Goal: Complete application form

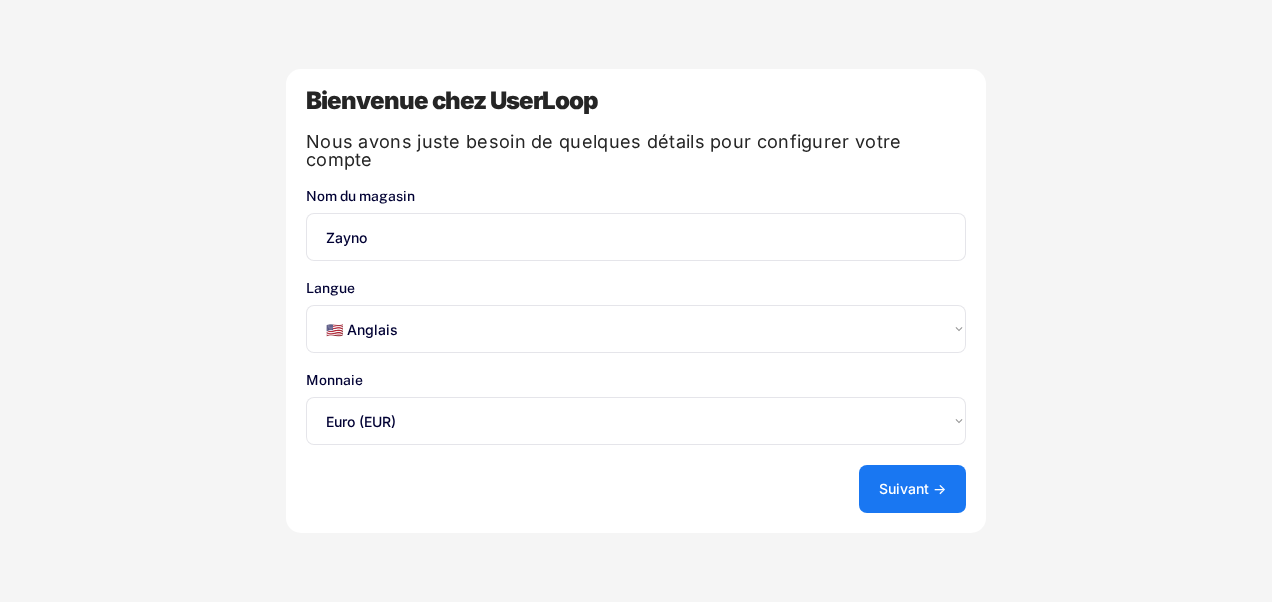
select select ""en""
select select ""1348695171700984260__LOOKUP__1635527639173x833446490375085600""
click at [909, 310] on select "Sélectionnez une option... 🇺🇸 Anglais 🇫🇷 English 🇩🇪 Deutsch 🇪🇸 Español" at bounding box center [636, 329] width 660 height 48
select select ""fr""
click at [306, 305] on select "Sélectionnez une option... 🇺🇸 Anglais 🇫🇷 English 🇩🇪 Deutsch 🇪🇸 Español" at bounding box center [636, 329] width 660 height 48
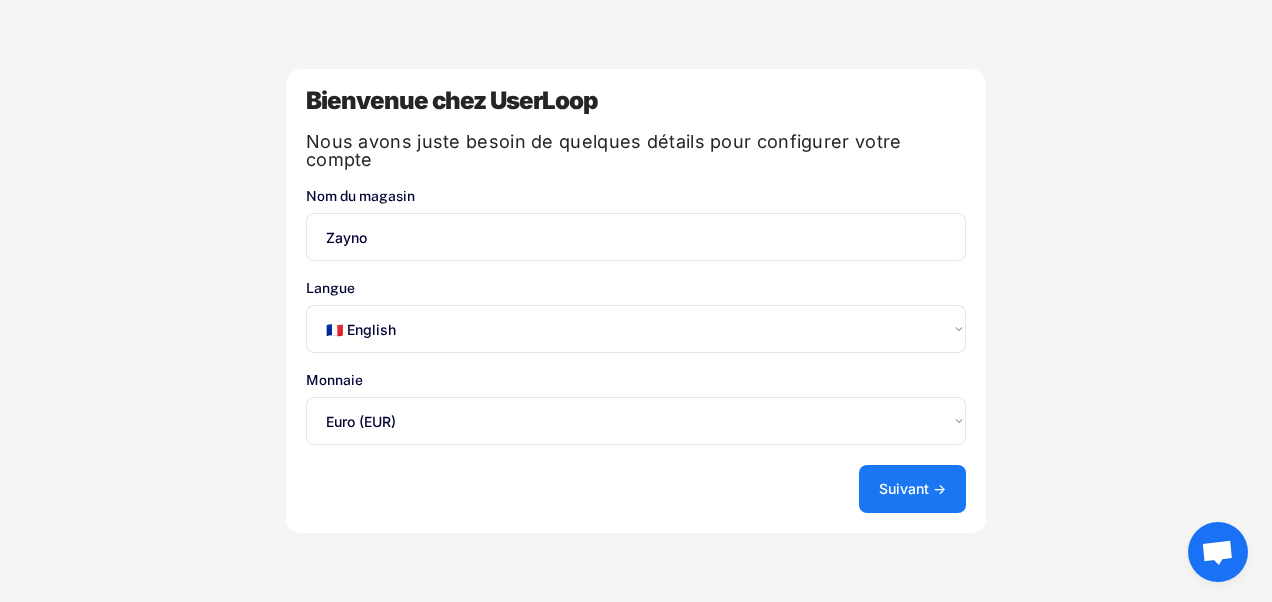
click at [940, 484] on button "Suivant →" at bounding box center [912, 489] width 107 height 48
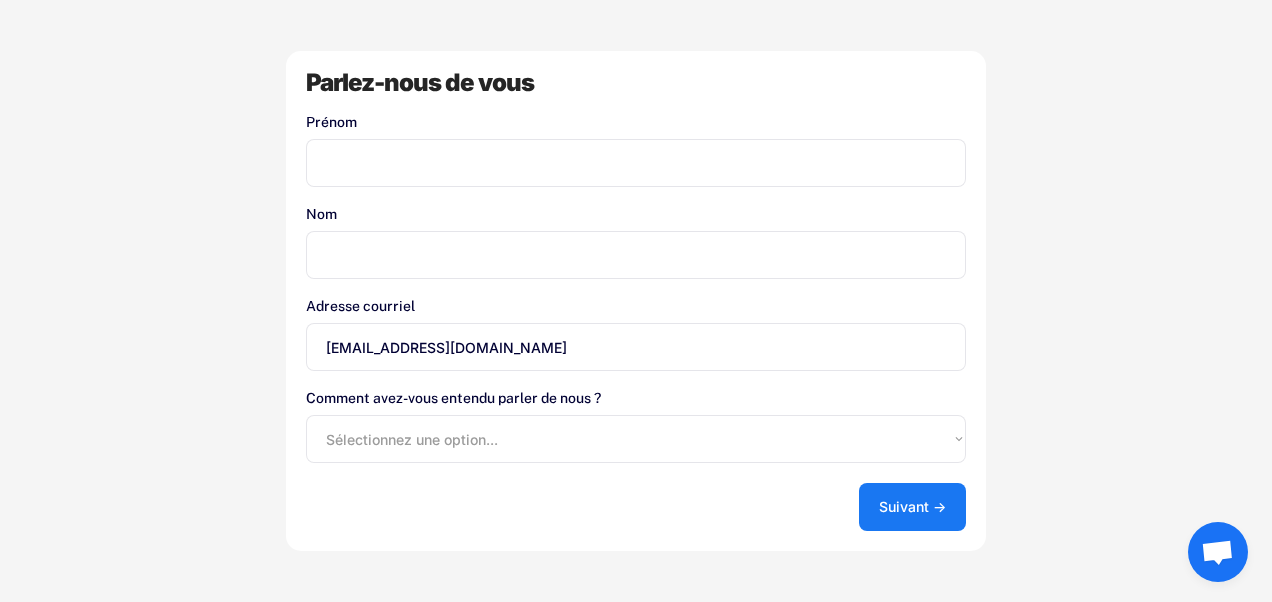
click at [410, 180] on input "input" at bounding box center [636, 163] width 660 height 48
type input "zayno"
click at [552, 444] on select "Sélectionnez une option... Boutique d’applications Shopify Google (en anglais) …" at bounding box center [636, 439] width 660 height 48
select select ""other""
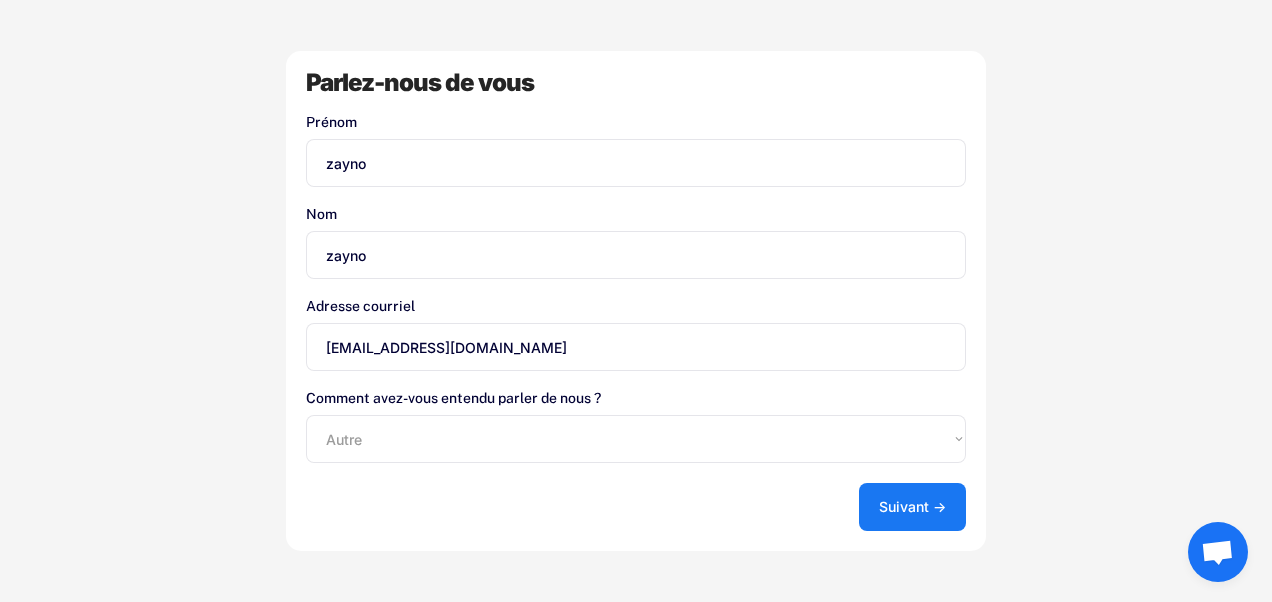
click at [306, 415] on select "Sélectionnez une option... Boutique d’applications Shopify Google (en anglais) …" at bounding box center [636, 439] width 660 height 48
click at [900, 520] on button "Suivant →" at bounding box center [912, 507] width 107 height 48
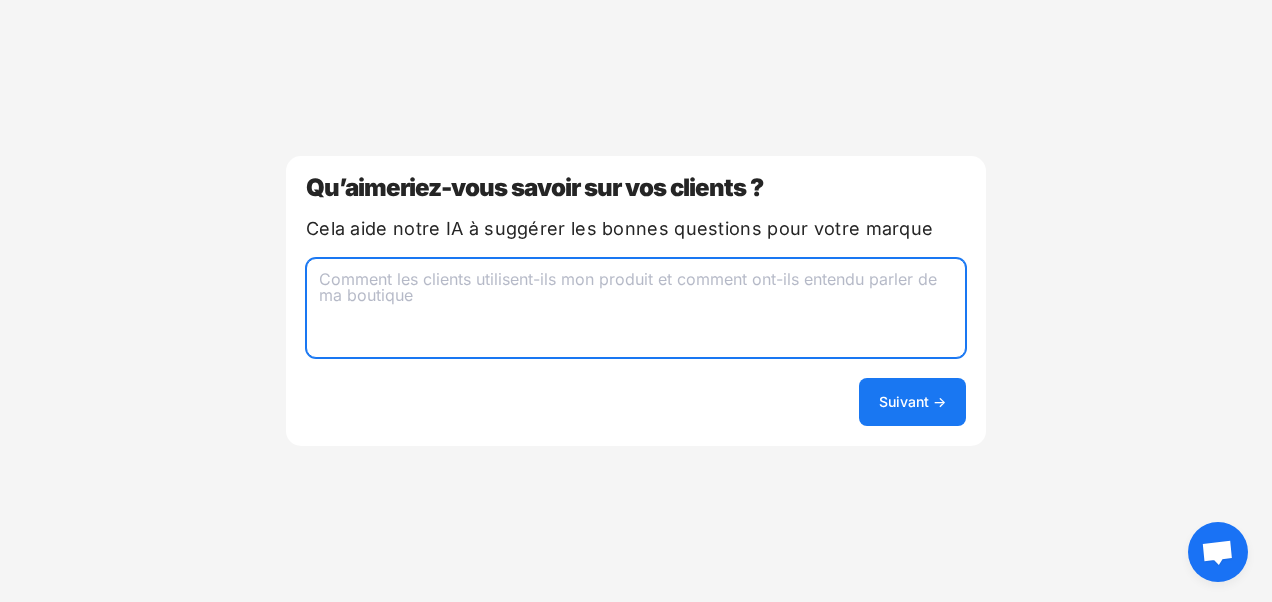
click at [449, 303] on textarea at bounding box center [636, 308] width 660 height 100
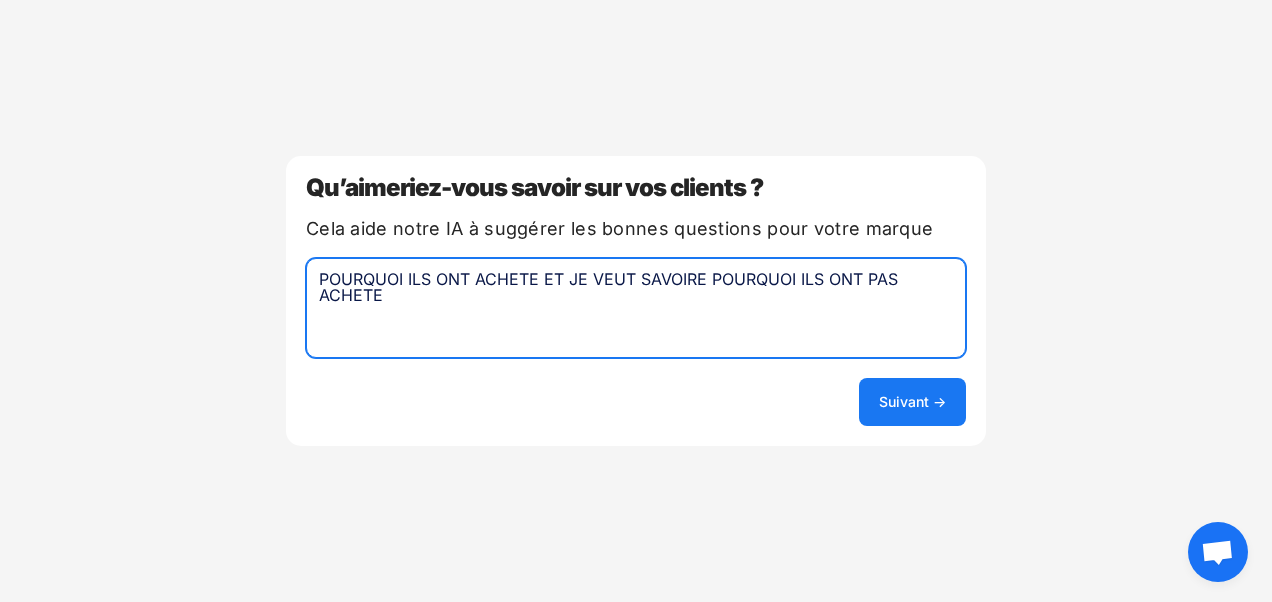
type textarea "POURQUOI ILS ONT ACHETE ET JE VEUT SAVOIRE POURQUOI ILS ONT PAS ACHETE"
click at [944, 414] on button "Suivant →" at bounding box center [912, 402] width 107 height 48
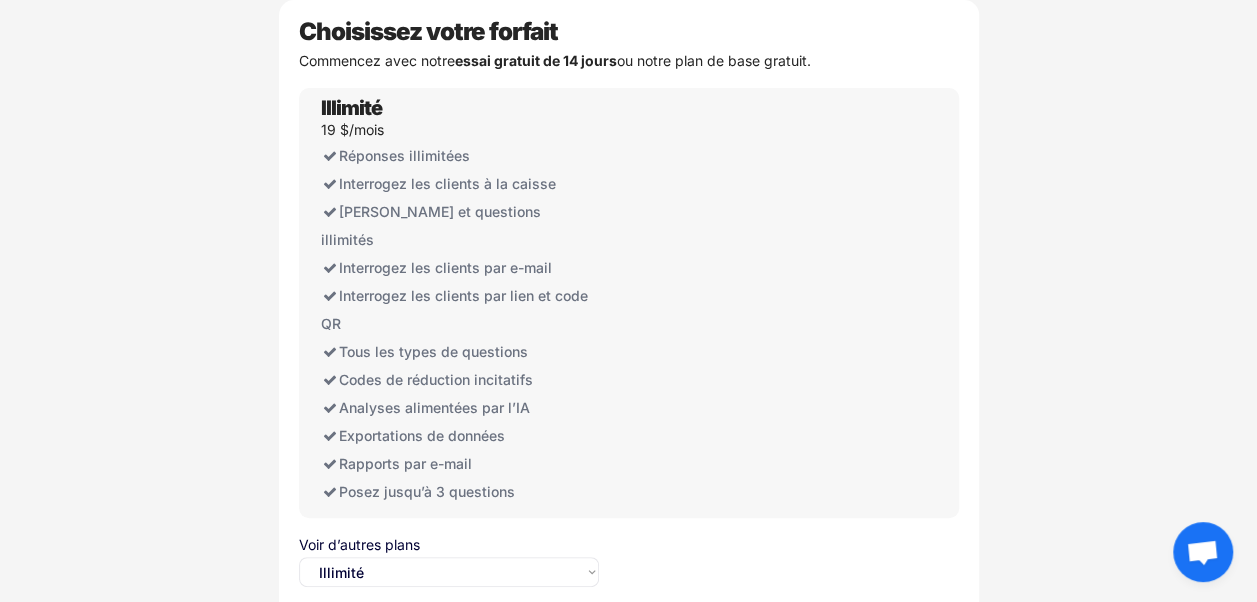
scroll to position [45, 0]
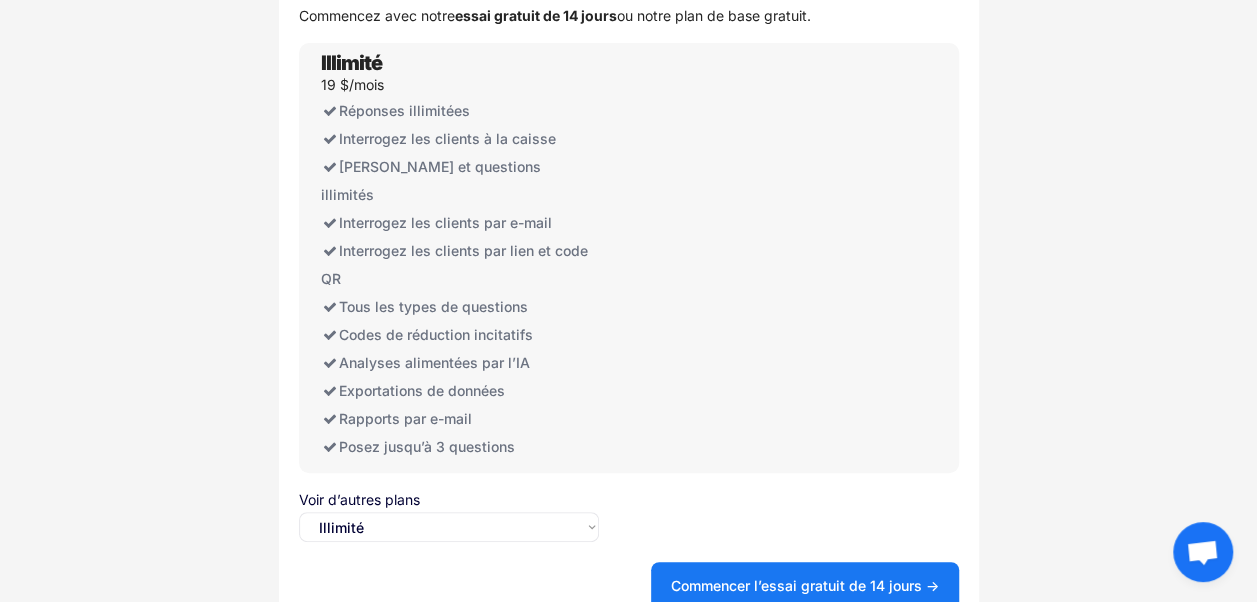
click at [506, 512] on select "Sélectionnez une option... Illimité Libre" at bounding box center [449, 527] width 300 height 30
select select ""free0""
click at [299, 512] on select "Sélectionnez une option... Illimité Libre" at bounding box center [449, 527] width 300 height 30
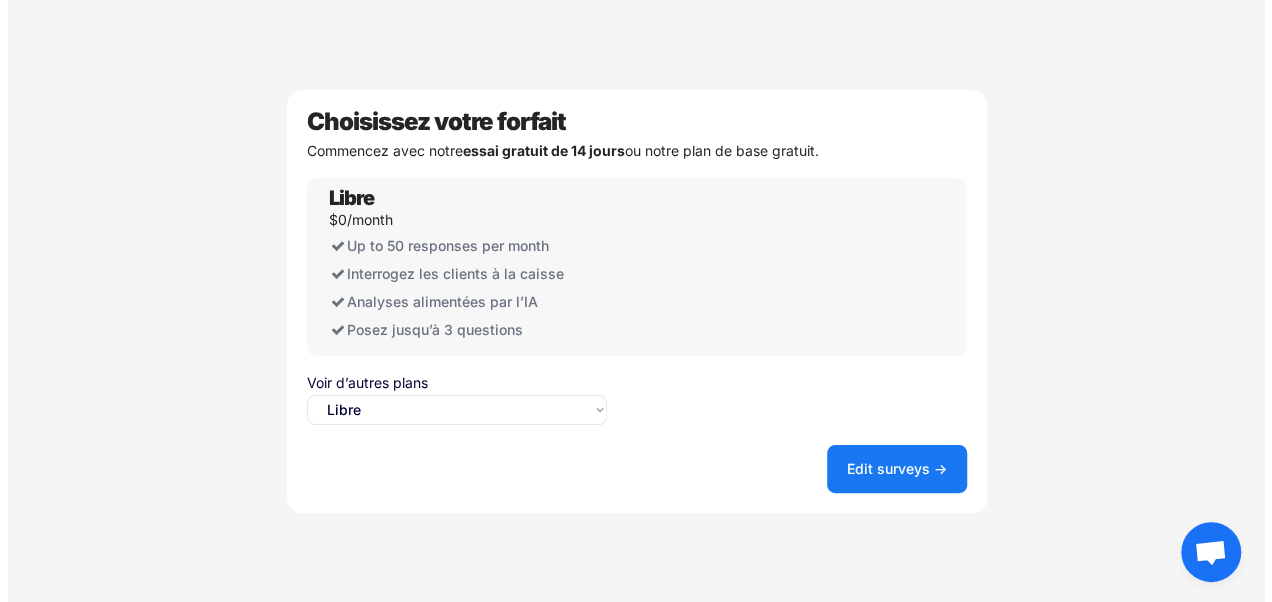
scroll to position [0, 0]
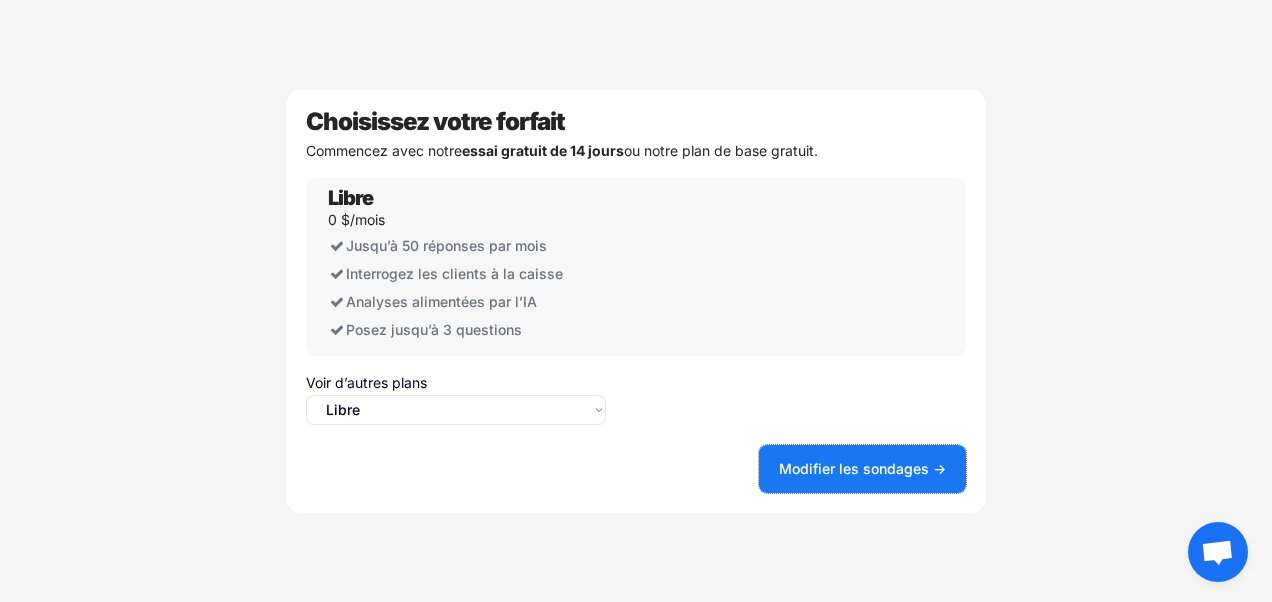
click at [863, 466] on button "Modifier les sondages →" at bounding box center [862, 469] width 207 height 48
